Goal: Book appointment/travel/reservation

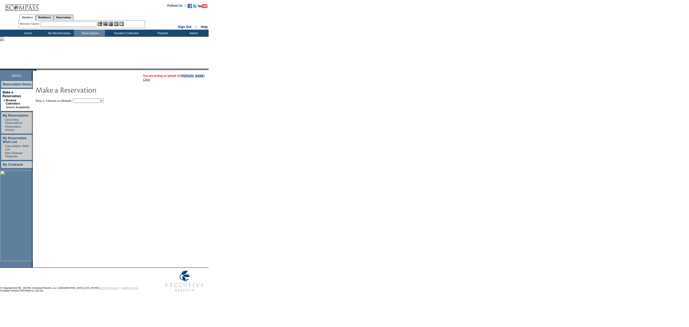
click at [104, 101] on select "Beach Leisure Metropolitan Mountain OIAL for Adventure OIAL for Couples OIAL fo…" at bounding box center [88, 101] width 31 height 4
select select "Beach"
click at [82, 99] on select "Beach Leisure Metropolitan Mountain OIAL for Adventure OIAL for Couples OIAL fo…" at bounding box center [88, 101] width 31 height 4
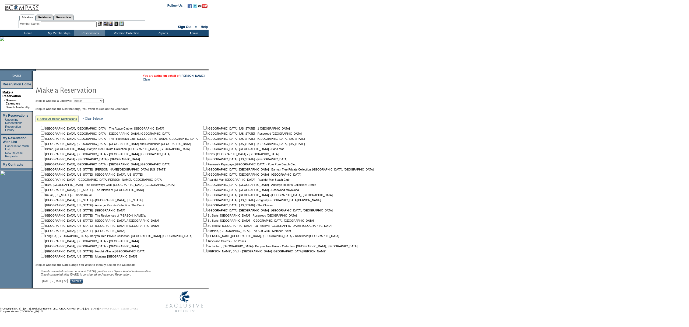
click at [44, 127] on input "checkbox" at bounding box center [42, 127] width 3 height 3
checkbox input "true"
click at [83, 281] on input "Submit" at bounding box center [76, 281] width 13 height 5
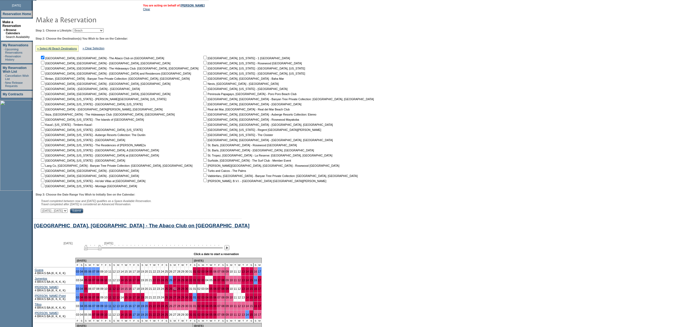
scroll to position [131, 0]
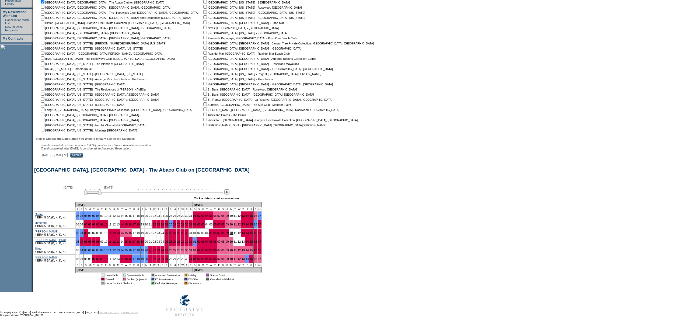
click at [230, 233] on link "10" at bounding box center [231, 232] width 3 height 3
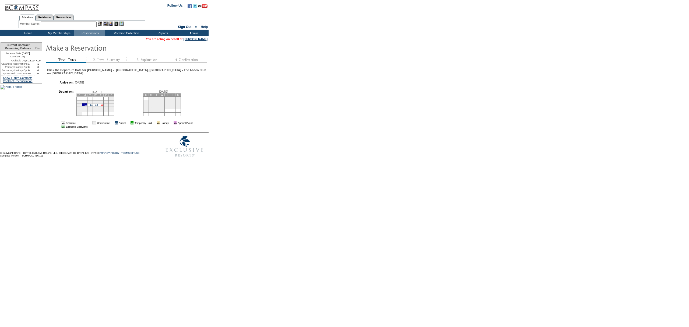
click at [103, 103] on link "13" at bounding box center [101, 104] width 3 height 3
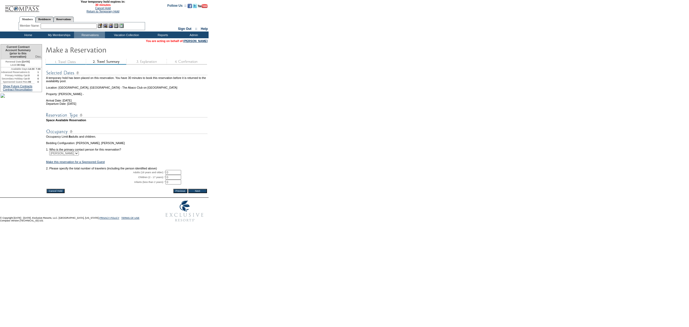
drag, startPoint x: 174, startPoint y: 183, endPoint x: 165, endPoint y: 175, distance: 11.9
click at [138, 178] on tbody "A temporary hold has been placed on this reservation. You have 30 minutes to bo…" at bounding box center [126, 126] width 161 height 121
type input "2"
click at [184, 163] on td "Make this reservation for a Sponsored Guest" at bounding box center [126, 161] width 161 height 3
click at [203, 193] on input "Next" at bounding box center [197, 191] width 19 height 4
